Goal: Check status: Check status

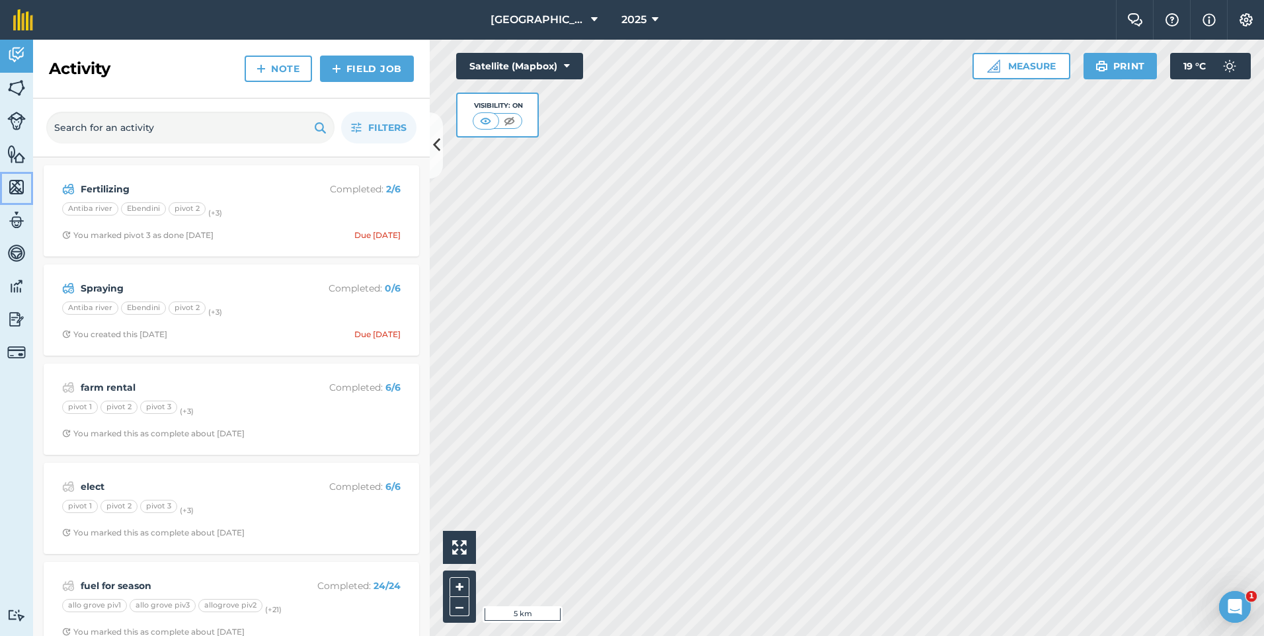
click at [18, 174] on link "Maps" at bounding box center [16, 188] width 33 height 33
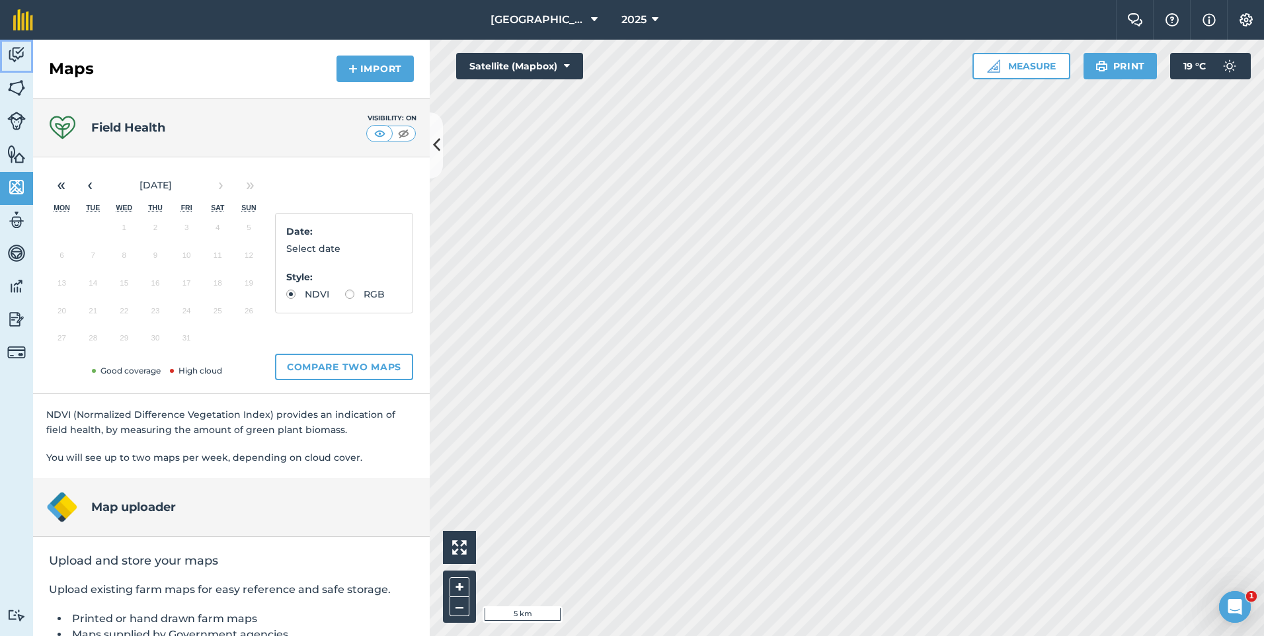
click at [0, 50] on html "New Mountain [PERSON_NAME] 2025 Farm Chat Help Info Settings [GEOGRAPHIC_DATA][…" at bounding box center [632, 318] width 1264 height 636
click at [86, 185] on button "‹" at bounding box center [89, 185] width 29 height 29
click at [65, 318] on button "22" at bounding box center [61, 314] width 31 height 28
